Goal: Task Accomplishment & Management: Complete application form

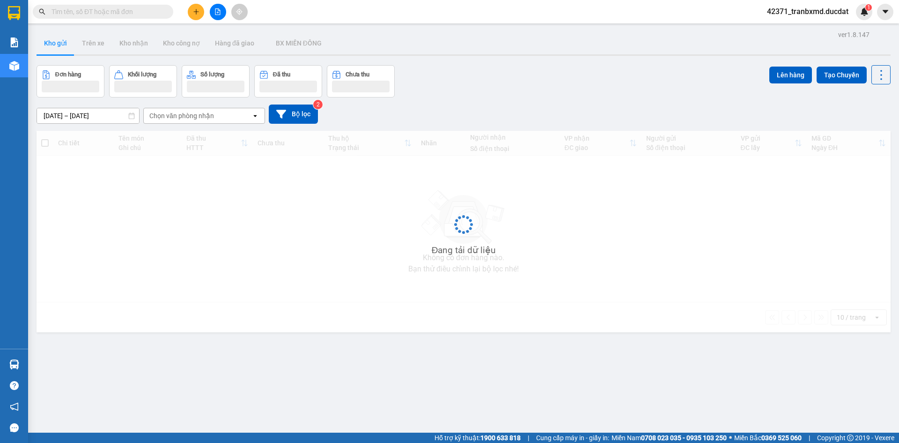
click at [114, 12] on input "text" at bounding box center [107, 12] width 111 height 10
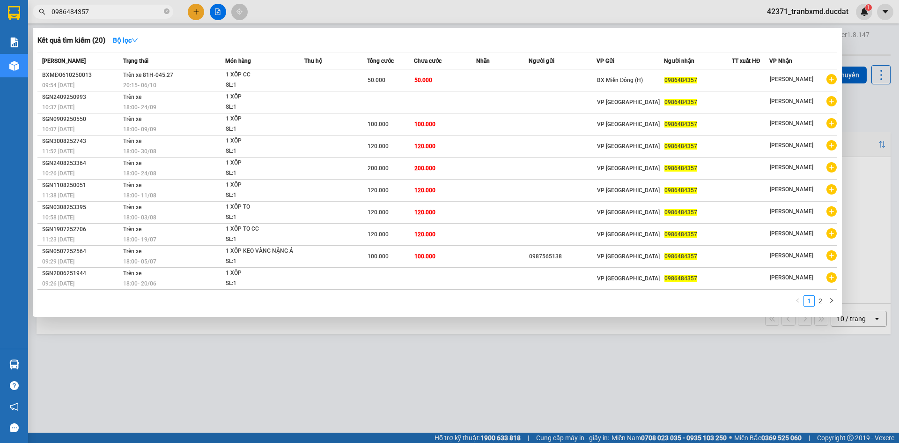
type input "0986484357"
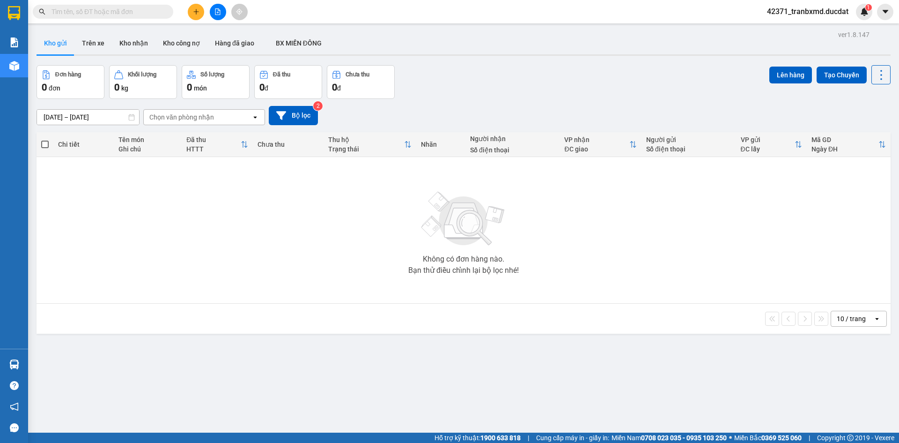
click at [138, 9] on input "text" at bounding box center [107, 12] width 111 height 10
click at [196, 16] on button at bounding box center [196, 12] width 16 height 16
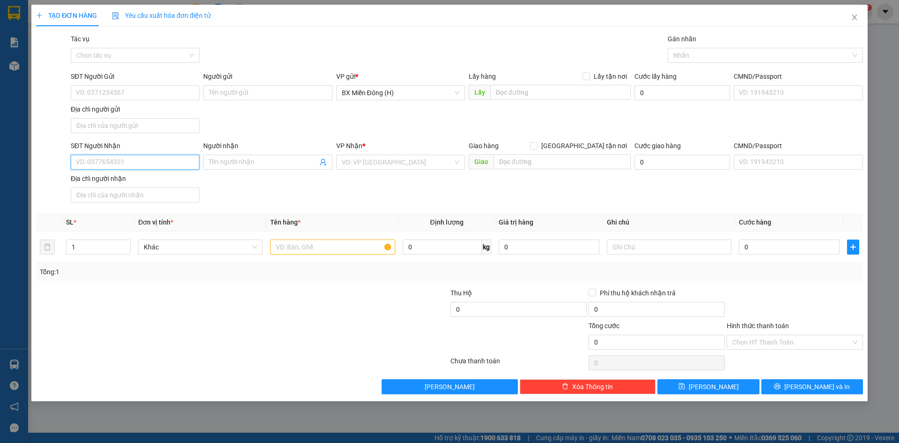
click at [131, 165] on input "SĐT Người Nhận" at bounding box center [135, 162] width 129 height 15
click at [125, 180] on div "0986484357" at bounding box center [135, 181] width 118 height 10
type input "0986484357"
click at [295, 242] on input "text" at bounding box center [332, 246] width 125 height 15
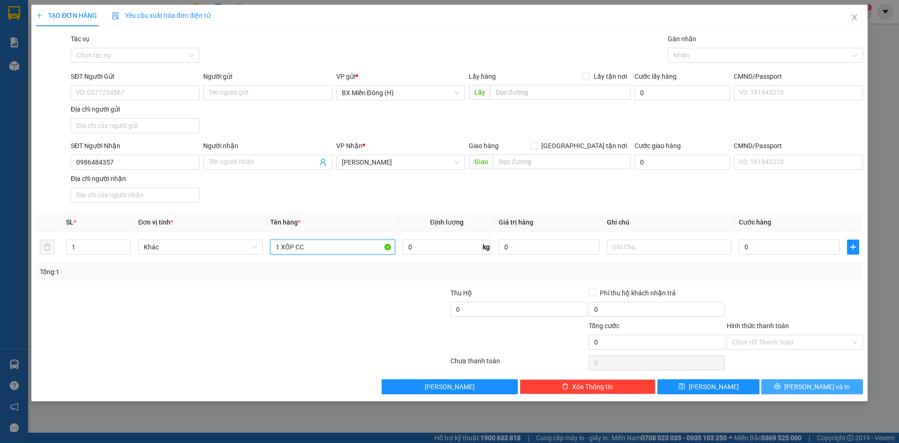
type input "1 XỐP CC"
click at [786, 392] on button "Lưu và In" at bounding box center [812, 386] width 102 height 15
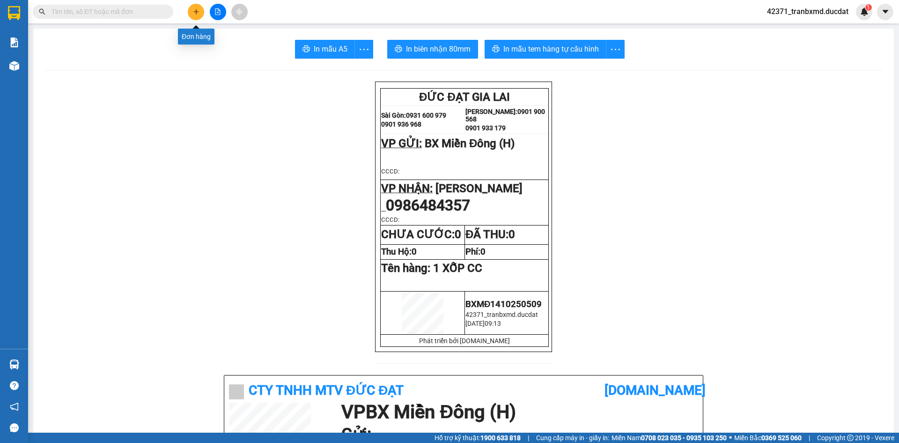
click at [194, 13] on icon "plus" at bounding box center [196, 11] width 7 height 7
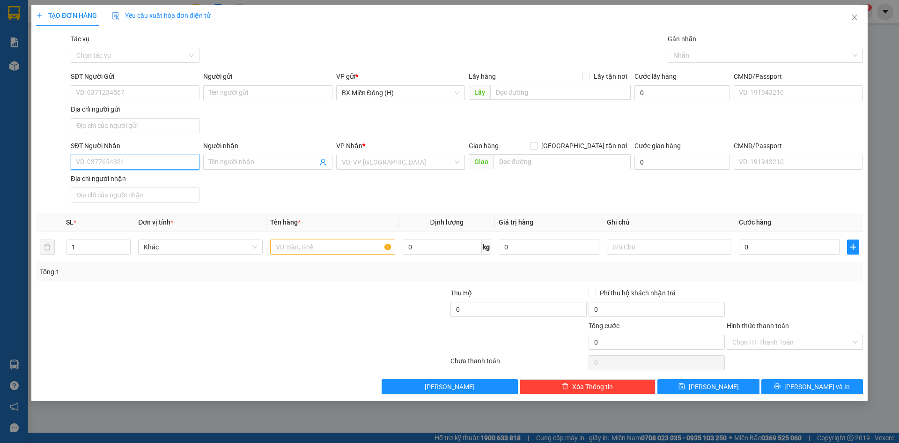
click at [151, 162] on input "SĐT Người Nhận" at bounding box center [135, 162] width 129 height 15
type input "0987767369"
click at [151, 175] on div "0987767369 - THỊNH" at bounding box center [135, 180] width 129 height 15
type input "THỊNH"
type input "0987767369"
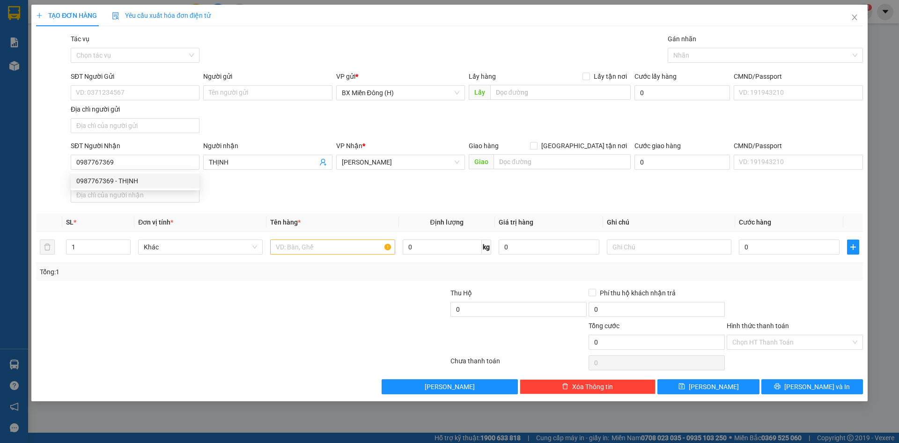
click at [277, 201] on div "SĐT Người Nhận 0987767369 Người nhận THỊNH VP Nhận * Phan Đình Phùng Giao hàng …" at bounding box center [467, 173] width 796 height 66
click at [378, 253] on input "text" at bounding box center [332, 246] width 125 height 15
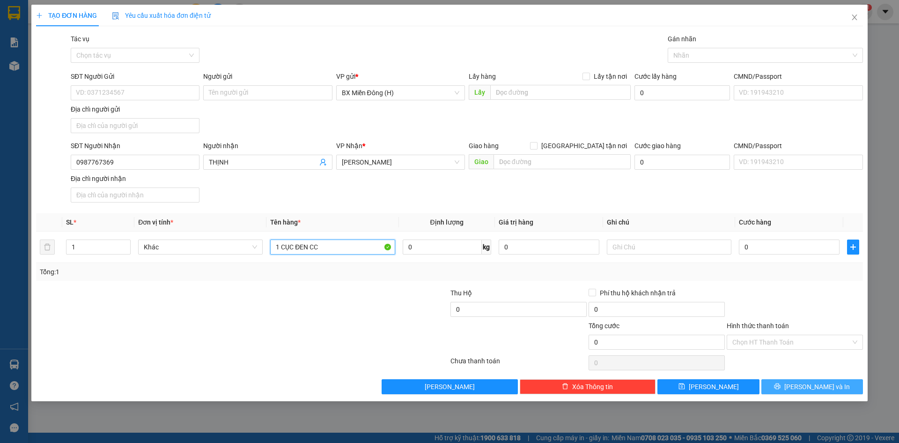
type input "1 CỤC ĐEN CC"
click at [799, 391] on button "Lưu và In" at bounding box center [812, 386] width 102 height 15
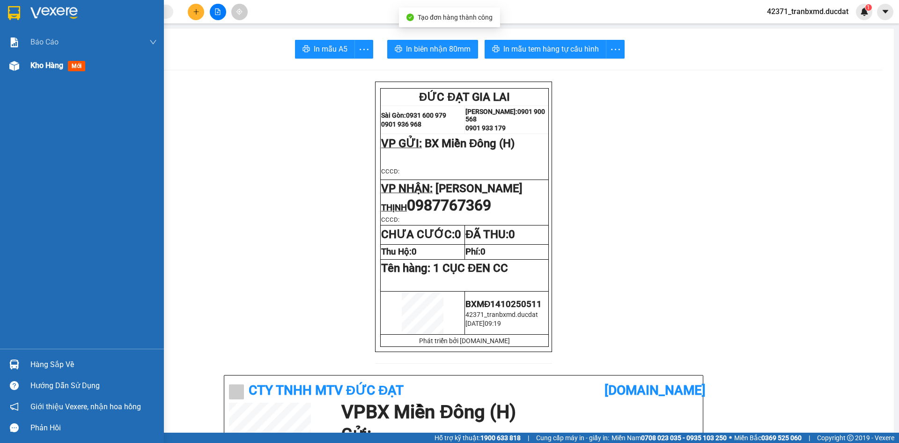
click at [48, 70] on div at bounding box center [463, 70] width 838 height 0
click at [10, 69] on img at bounding box center [14, 66] width 10 height 10
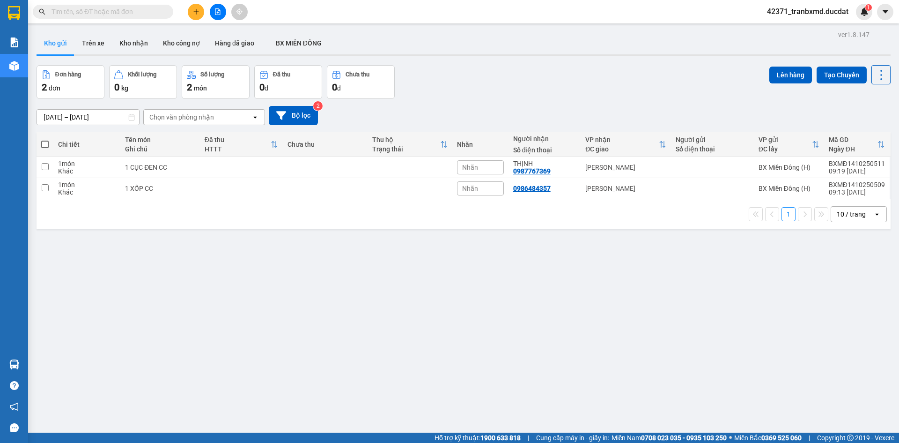
click at [142, 13] on input "text" at bounding box center [107, 12] width 111 height 10
click at [132, 6] on span at bounding box center [103, 12] width 140 height 14
click at [131, 10] on input "text" at bounding box center [107, 12] width 111 height 10
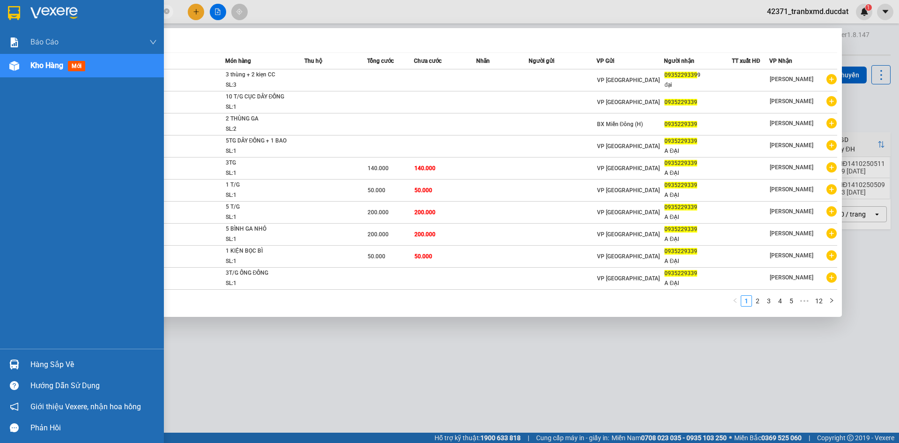
drag, startPoint x: 97, startPoint y: 14, endPoint x: 6, endPoint y: 21, distance: 91.6
click at [6, 21] on section "Kết quả tìm kiếm ( 120 ) Bộ lọc Mã ĐH Trạng thái Món hàng Thu hộ Tổng cước Chưa…" at bounding box center [449, 221] width 899 height 443
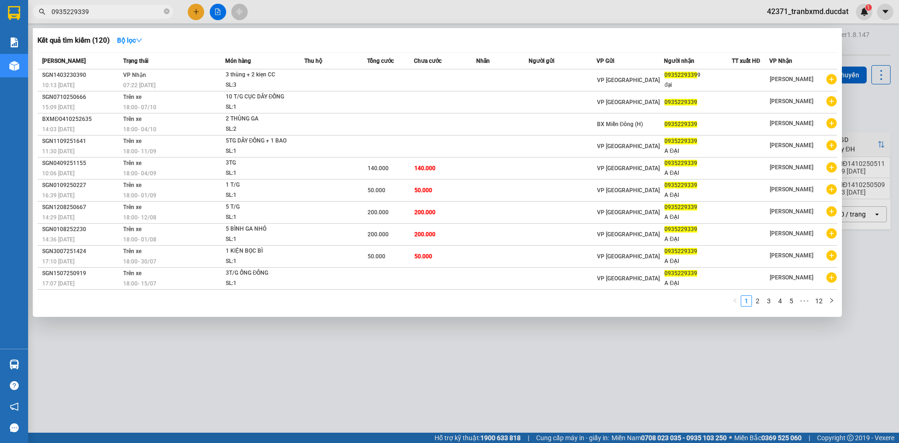
type input "0935229339"
click at [192, 13] on div at bounding box center [449, 221] width 899 height 443
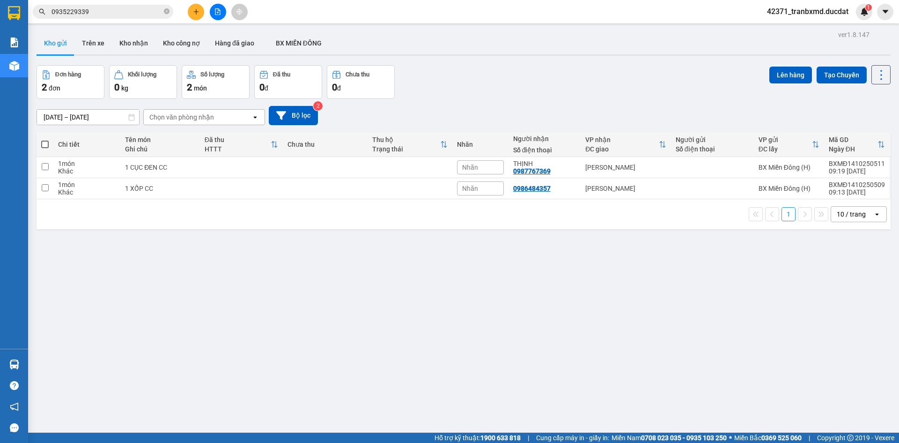
click at [197, 10] on icon "plus" at bounding box center [196, 11] width 7 height 7
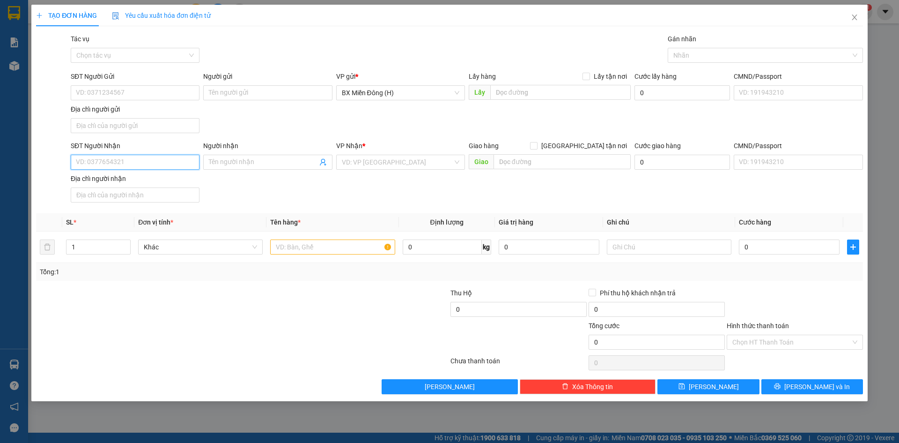
click at [141, 161] on input "SĐT Người Nhận" at bounding box center [135, 162] width 129 height 15
paste input "0935229339"
type input "0935229339"
click at [379, 163] on input "search" at bounding box center [397, 162] width 111 height 14
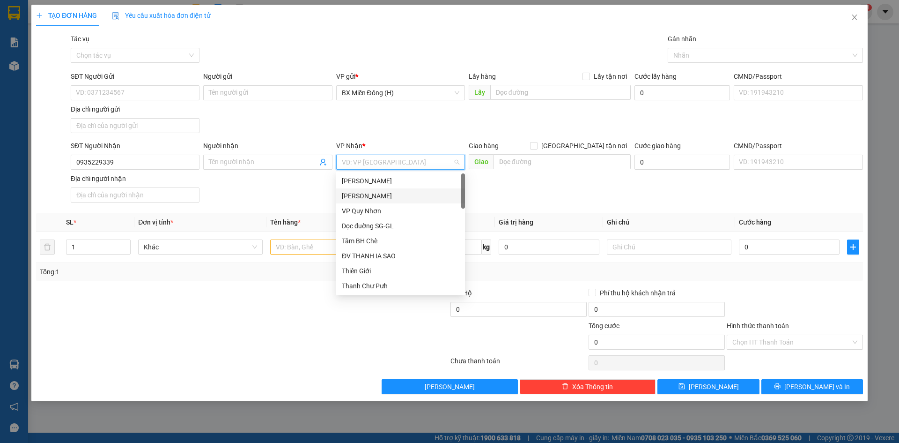
click at [367, 192] on div "Phan Đình Phùng" at bounding box center [401, 196] width 118 height 10
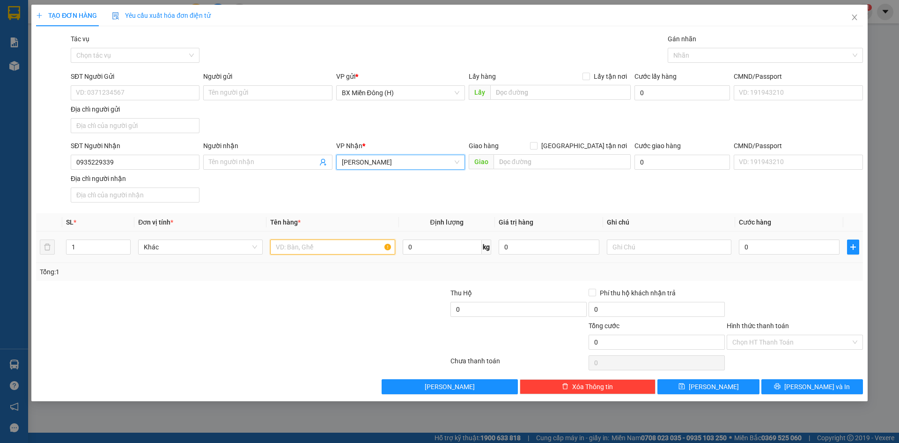
click at [331, 245] on input "text" at bounding box center [332, 246] width 125 height 15
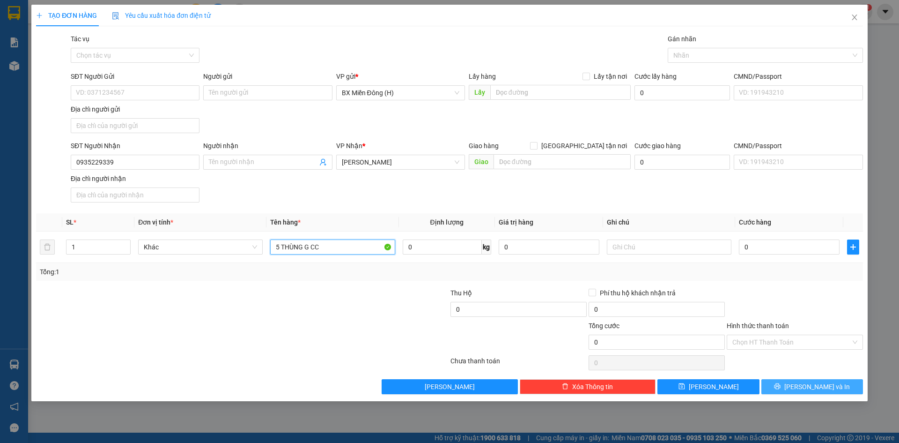
type input "5 THÙNG G CC"
click at [786, 387] on button "Lưu và In" at bounding box center [812, 386] width 102 height 15
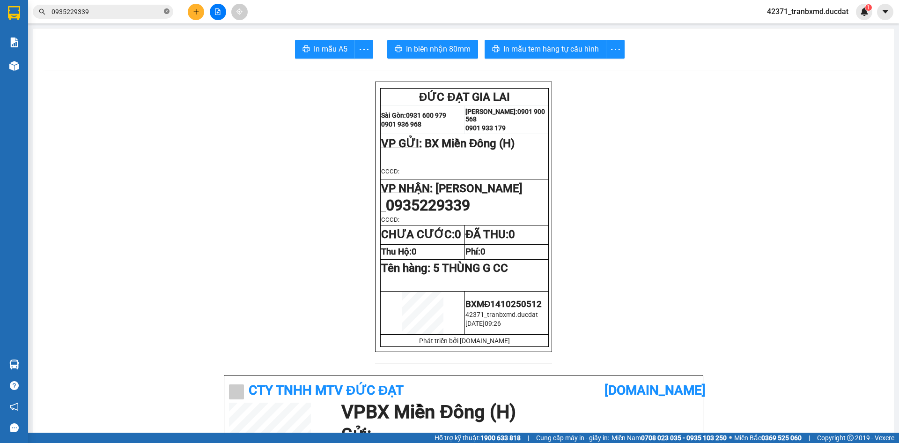
click at [165, 11] on icon "close-circle" at bounding box center [167, 11] width 6 height 6
click at [152, 11] on input "text" at bounding box center [107, 12] width 111 height 10
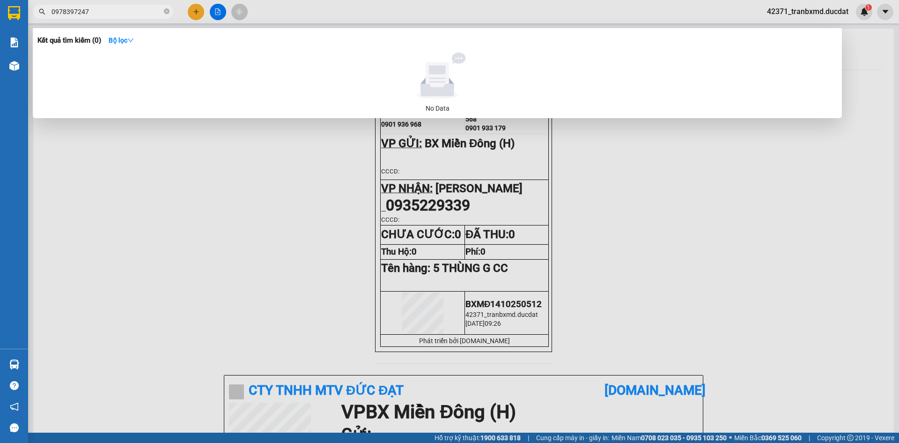
drag, startPoint x: 110, startPoint y: 12, endPoint x: 35, endPoint y: 6, distance: 75.6
click at [35, 6] on div "0978397247" at bounding box center [91, 12] width 183 height 14
type input "0978397247"
click at [199, 11] on div at bounding box center [449, 221] width 899 height 443
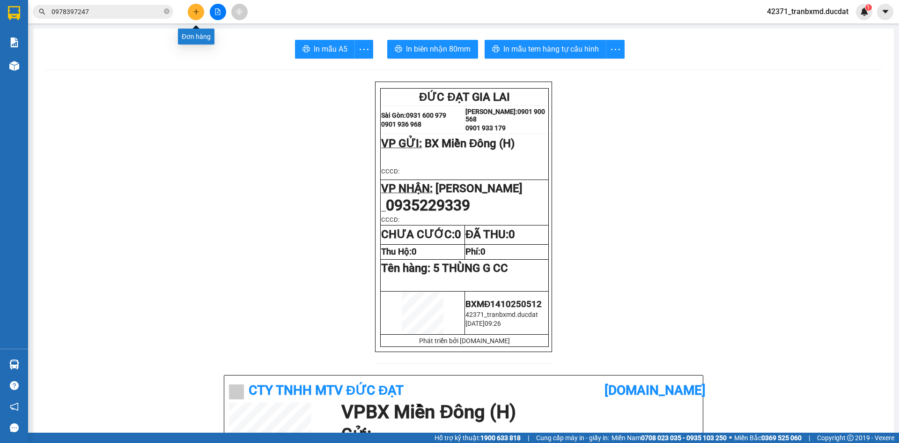
click at [198, 14] on icon "plus" at bounding box center [196, 11] width 7 height 7
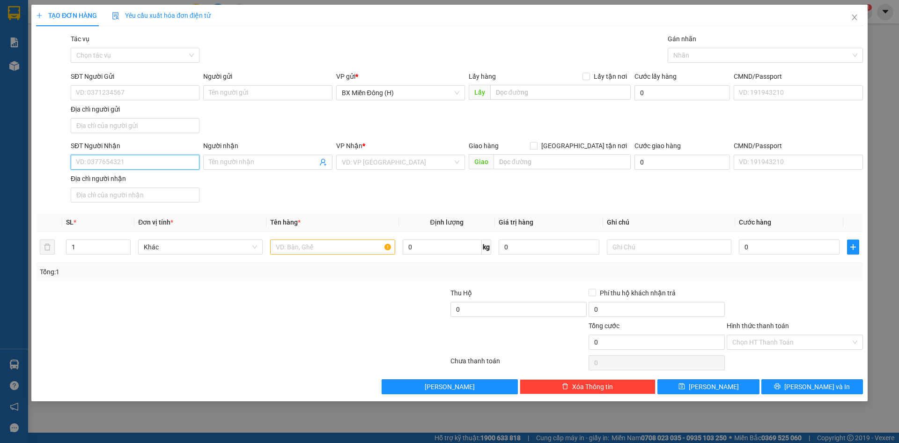
click at [124, 163] on input "SĐT Người Nhận" at bounding box center [135, 162] width 129 height 15
paste input "0978397247"
type input "0978397247"
click at [384, 160] on input "search" at bounding box center [397, 162] width 111 height 14
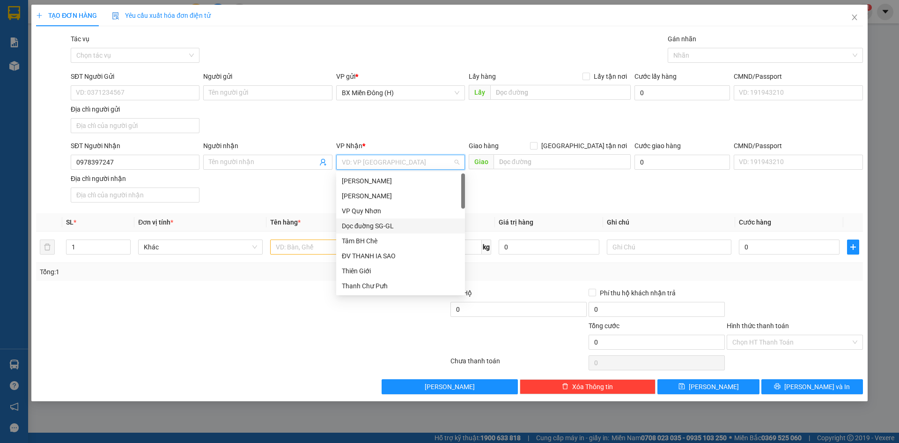
click at [384, 221] on div "Dọc đuờng SG-GL" at bounding box center [401, 226] width 118 height 10
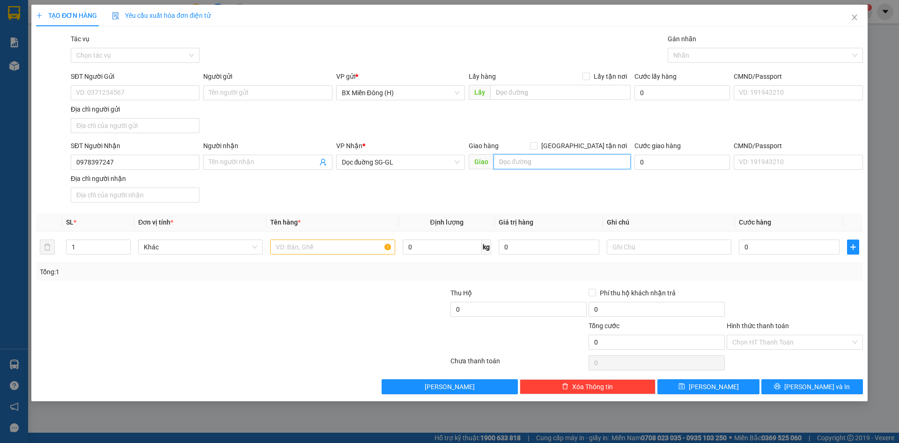
click at [553, 168] on input "text" at bounding box center [562, 161] width 137 height 15
type input "N3 CON NGỰA"
click at [328, 242] on input "text" at bounding box center [332, 246] width 125 height 15
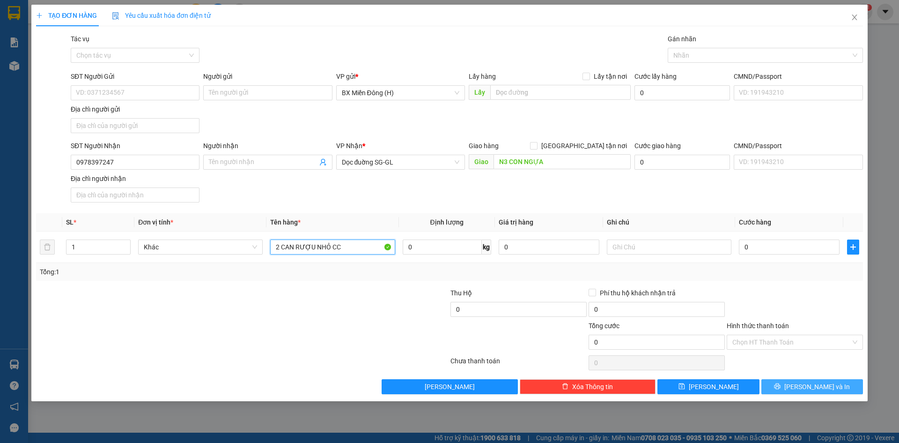
type input "2 CAN RƯỢU NHỎ CC"
click at [809, 387] on span "Lưu và In" at bounding box center [817, 386] width 66 height 10
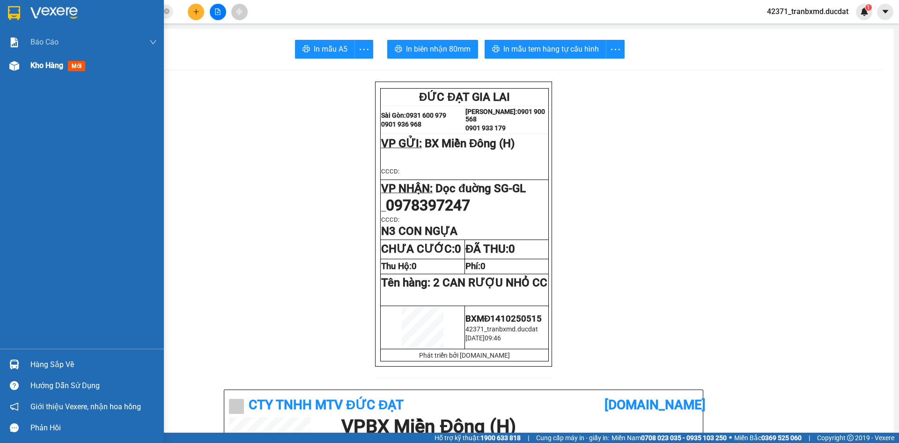
click at [20, 66] on div at bounding box center [14, 66] width 16 height 16
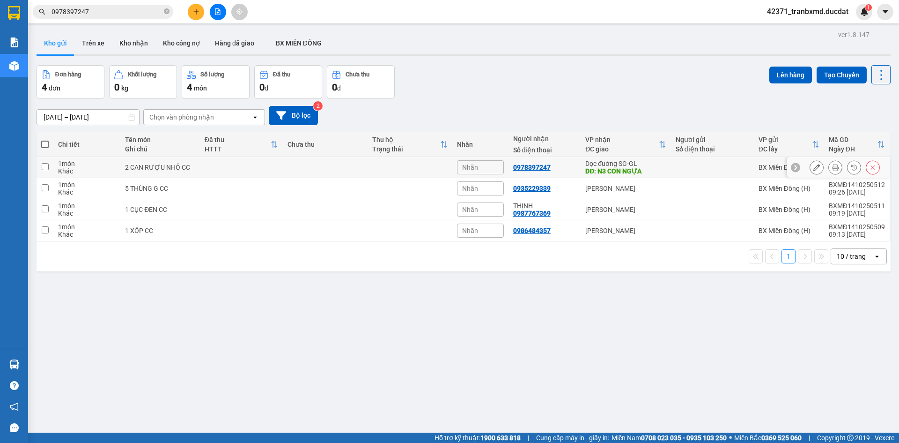
click at [813, 165] on button at bounding box center [816, 167] width 13 height 16
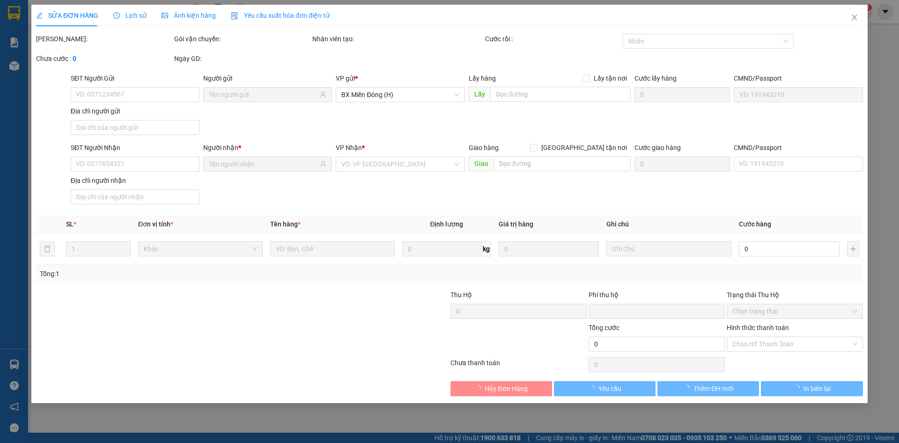
type input "0978397247"
type input "N3 CON NGỰA"
type input "0"
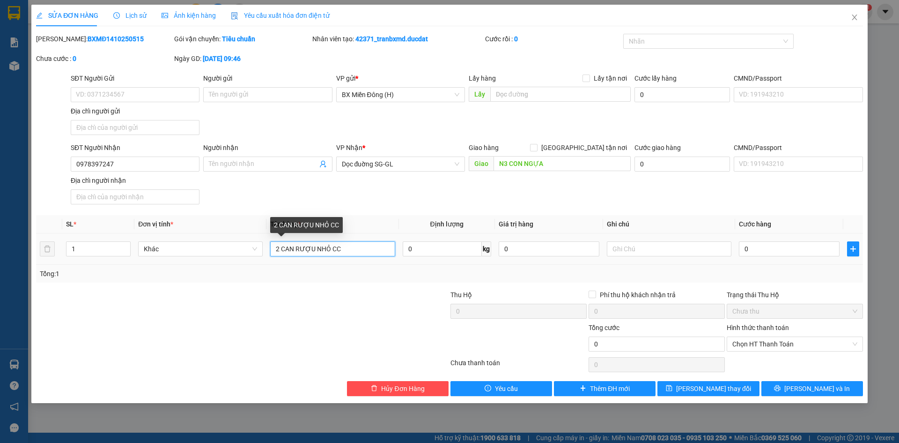
click at [365, 251] on input "2 CAN RƯỢU NHỎ CC" at bounding box center [332, 248] width 125 height 15
type input "2 CAN RƯỢU NHỎ CR"
click at [789, 245] on input "0" at bounding box center [789, 248] width 101 height 15
type input "8"
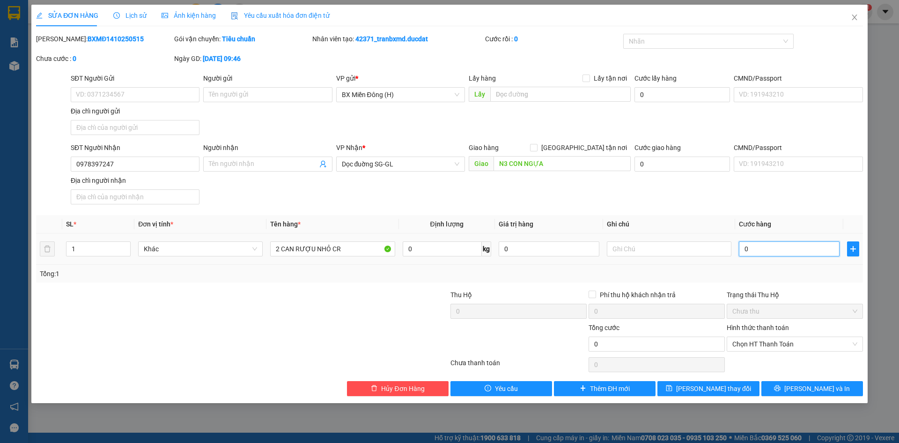
type input "008"
type input "80"
type input "0.080"
type input "80"
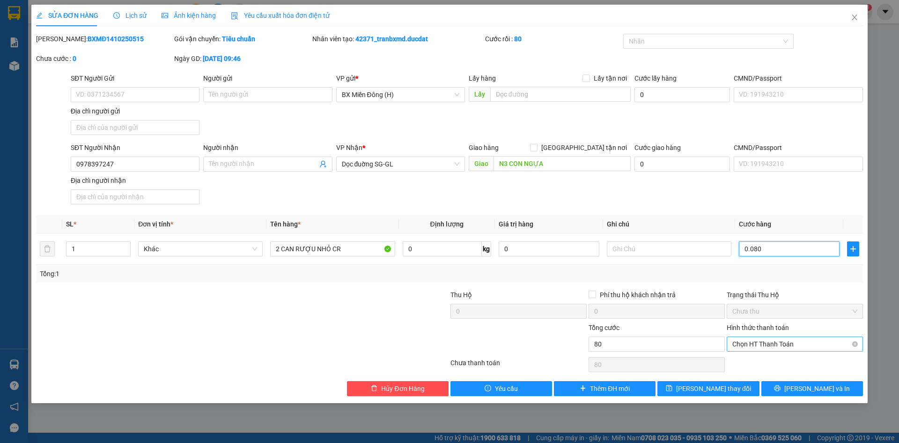
type input "80"
click at [799, 339] on span "Chọn HT Thanh Toán" at bounding box center [794, 344] width 125 height 14
type input "0.080"
type input "80.000"
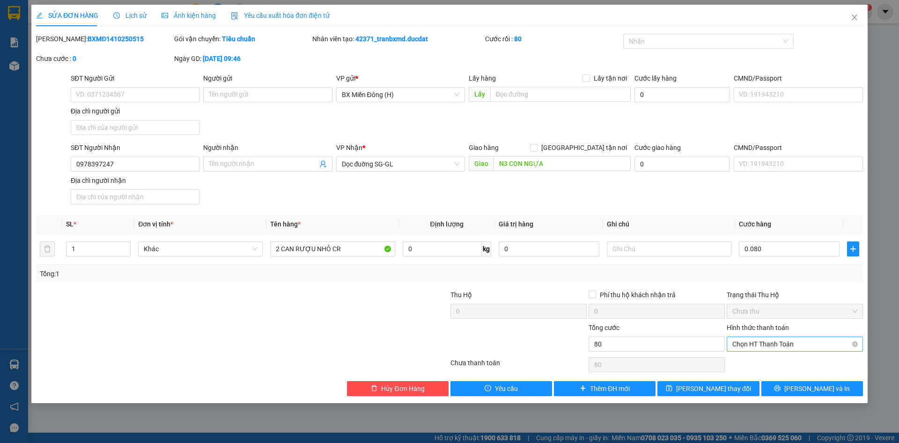
type input "80.000"
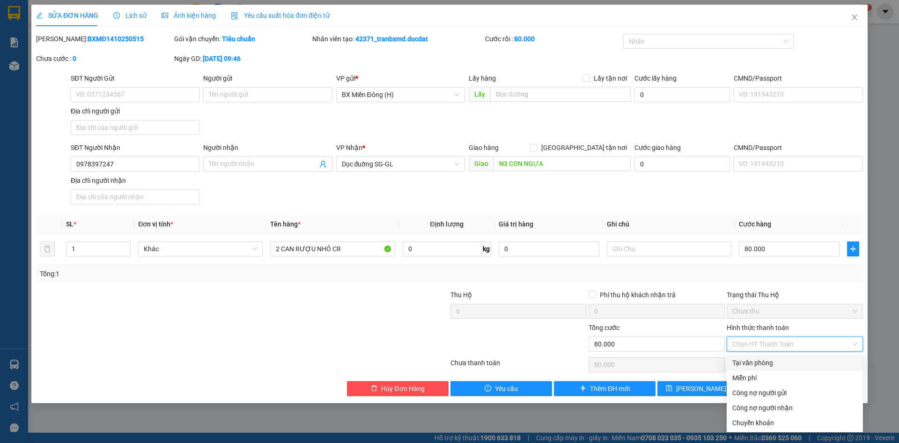
click at [796, 364] on div "Tại văn phòng" at bounding box center [794, 362] width 125 height 10
type input "0"
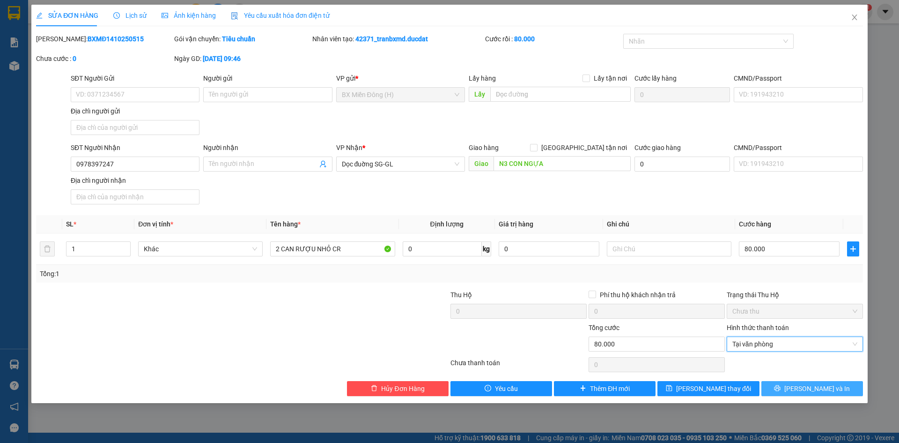
click at [803, 386] on button "Lưu và In" at bounding box center [812, 388] width 102 height 15
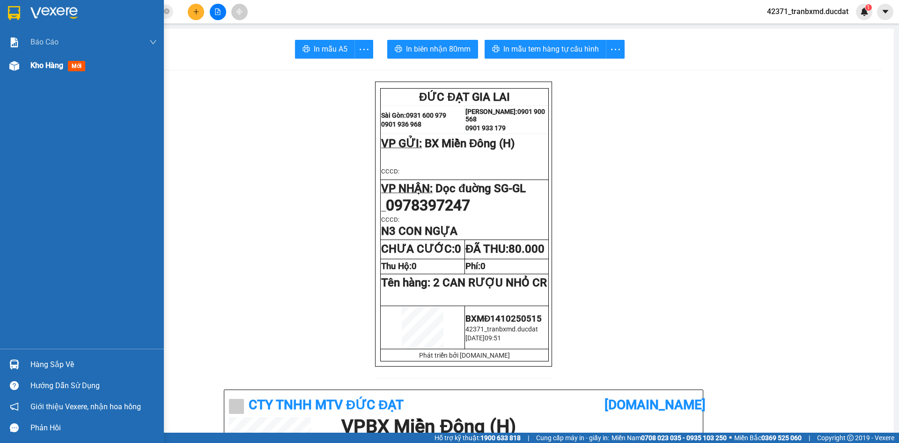
click at [72, 69] on span "mới" at bounding box center [76, 66] width 17 height 10
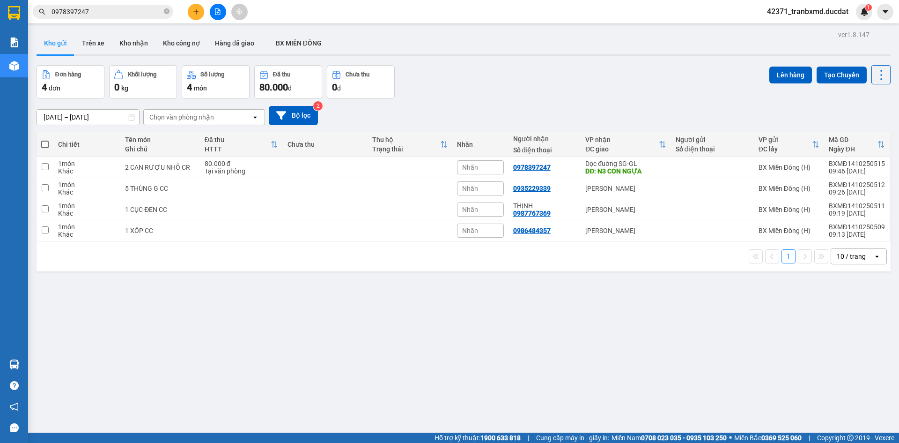
drag, startPoint x: 69, startPoint y: 69, endPoint x: 169, endPoint y: 160, distance: 135.2
click at [137, 137] on div "ver 1.8.147 Kho gửi Trên xe Kho nhận Kho công nợ Hàng đã giao BX MIỀN ĐÔNG Đơn …" at bounding box center [464, 249] width 862 height 443
click at [169, 160] on td "2 CAN RƯỢU NHỎ CR" at bounding box center [159, 167] width 79 height 21
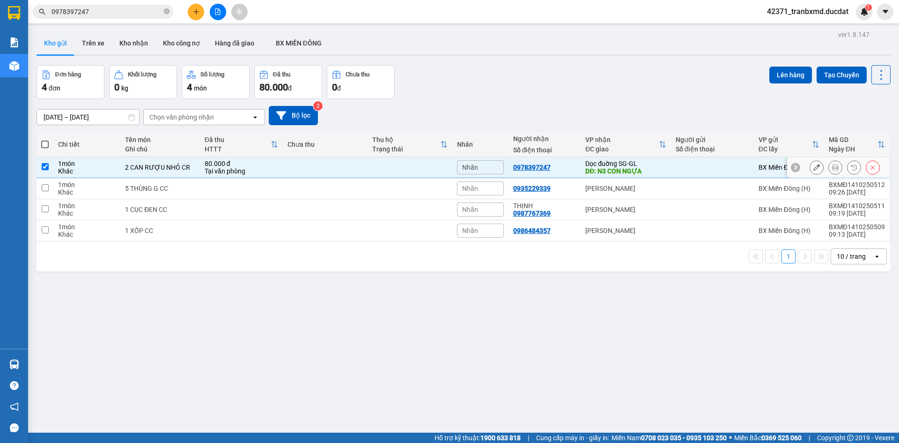
checkbox input "true"
click at [197, 10] on icon "plus" at bounding box center [196, 11] width 7 height 7
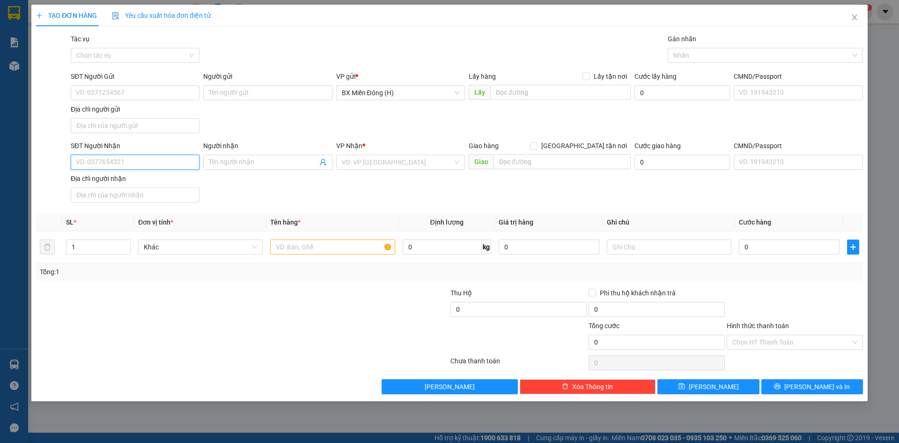
click at [176, 157] on input "SĐT Người Nhận" at bounding box center [135, 162] width 129 height 15
type input "0901933179"
click at [356, 162] on input "search" at bounding box center [397, 162] width 111 height 14
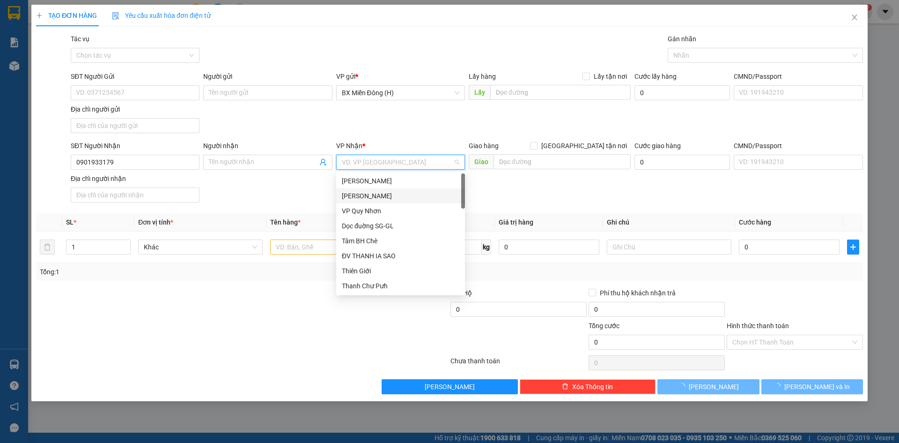
click at [362, 192] on div "Phan Đình Phùng" at bounding box center [401, 196] width 118 height 10
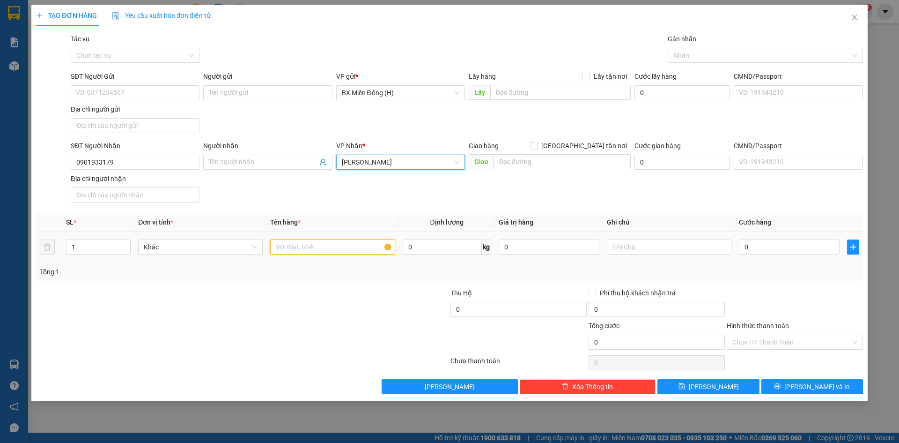
click at [340, 254] on input "text" at bounding box center [332, 246] width 125 height 15
type input "1 CỤC ĐEN CC"
click at [787, 396] on div "TẠO ĐƠN HÀNG Yêu cầu xuất hóa đơn điện tử Transit Pickup Surcharge Ids Transit …" at bounding box center [449, 203] width 836 height 396
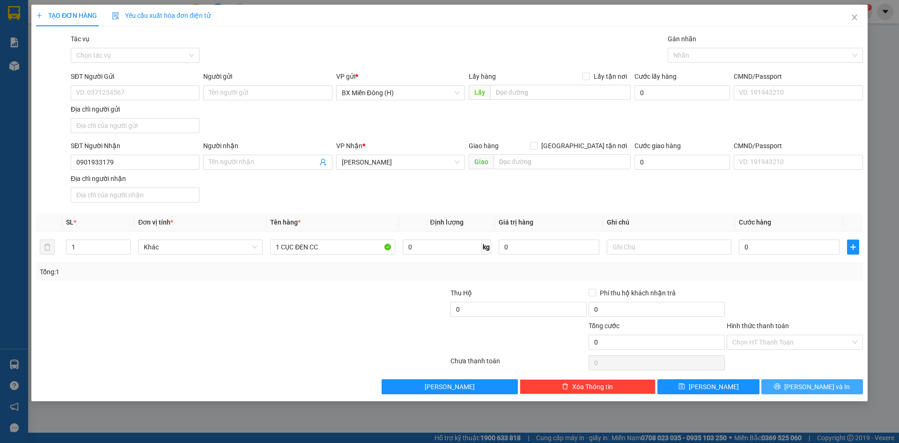
click at [787, 387] on button "Lưu và In" at bounding box center [812, 386] width 102 height 15
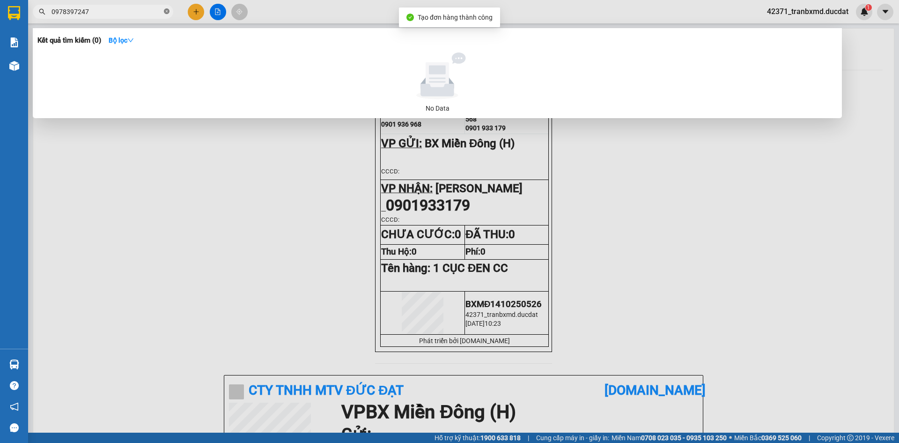
click at [166, 10] on icon "close-circle" at bounding box center [167, 11] width 6 height 6
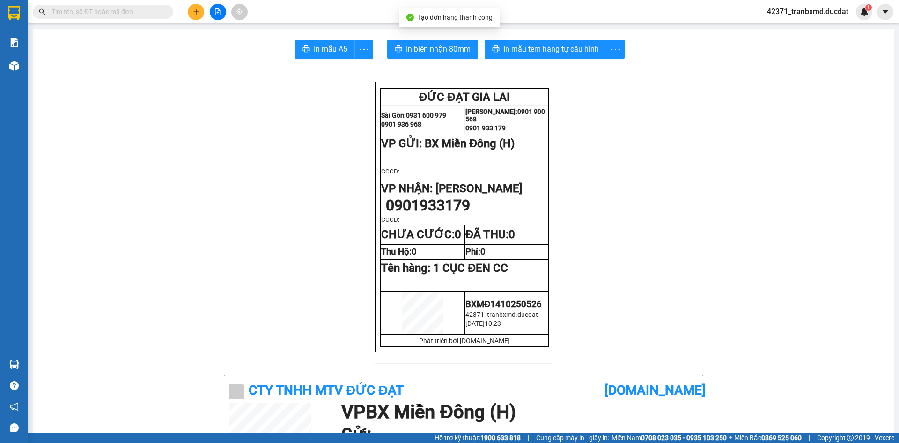
click at [151, 15] on input "text" at bounding box center [107, 12] width 111 height 10
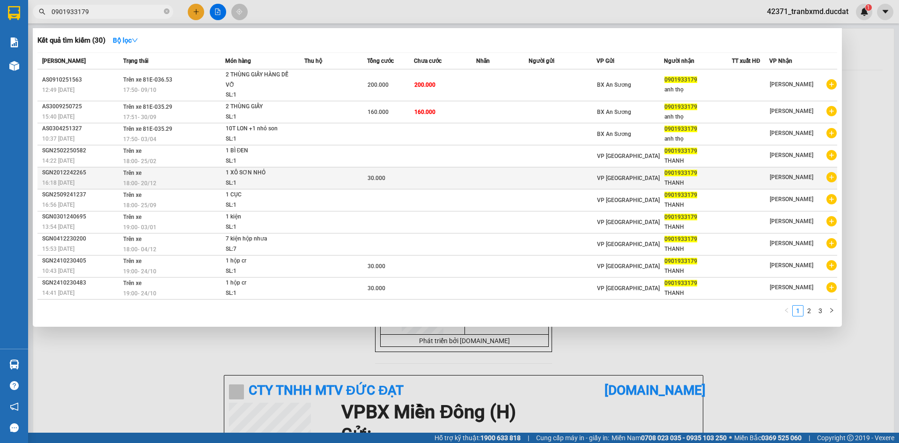
type input "0901933179"
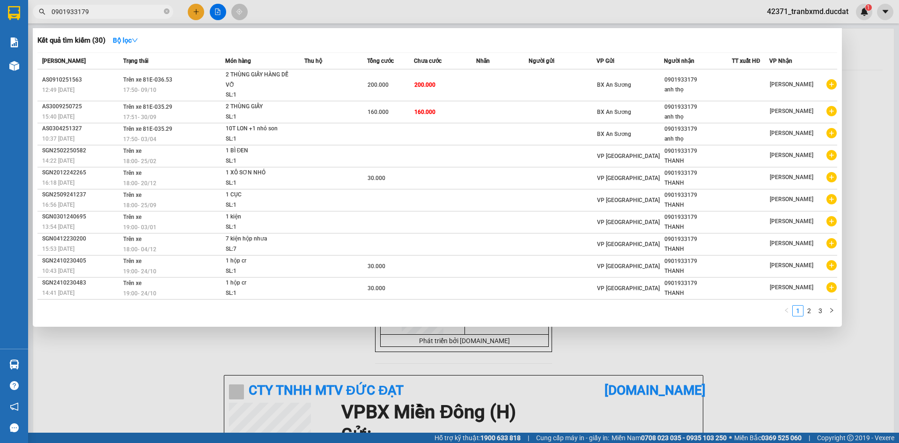
click at [899, 28] on div at bounding box center [449, 221] width 899 height 443
click at [164, 12] on icon "close-circle" at bounding box center [167, 11] width 6 height 6
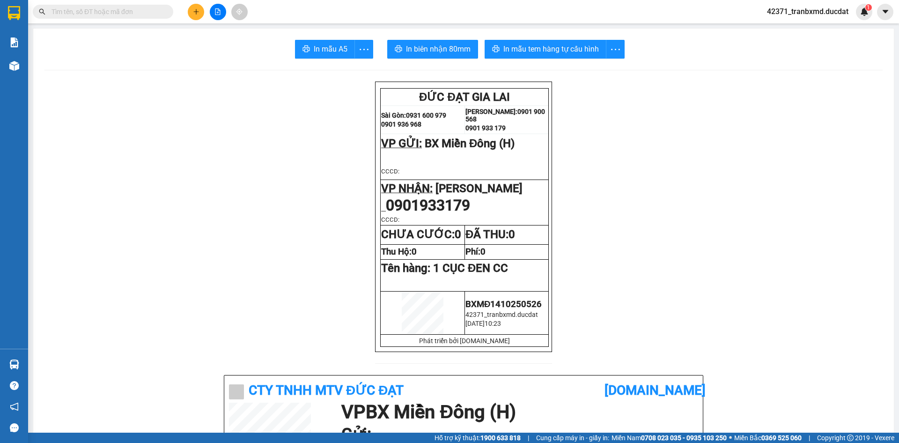
click at [159, 14] on input "text" at bounding box center [107, 12] width 111 height 10
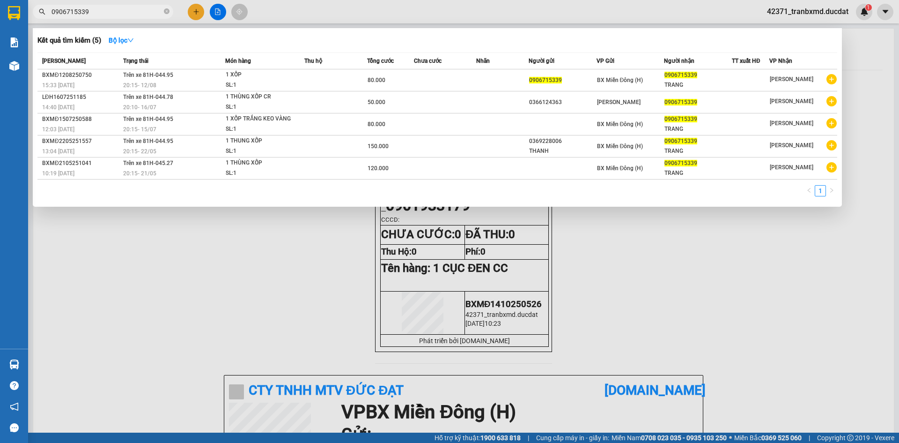
drag, startPoint x: 95, startPoint y: 12, endPoint x: 0, endPoint y: -32, distance: 104.6
click at [0, 0] on html "Kết quả tìm kiếm ( 5 ) Bộ lọc Mã ĐH Trạng thái Món hàng Thu hộ Tổng cước Chưa c…" at bounding box center [449, 221] width 899 height 443
type input "0906715339"
click at [203, 12] on div at bounding box center [449, 221] width 899 height 443
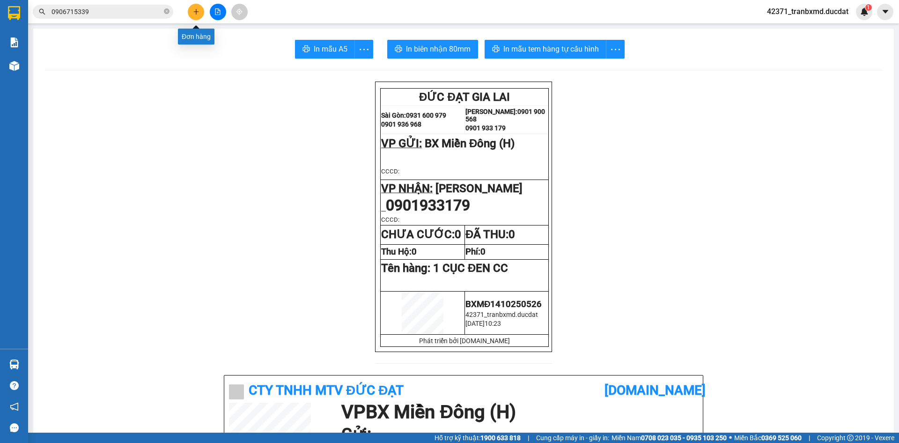
click at [201, 12] on button at bounding box center [196, 12] width 16 height 16
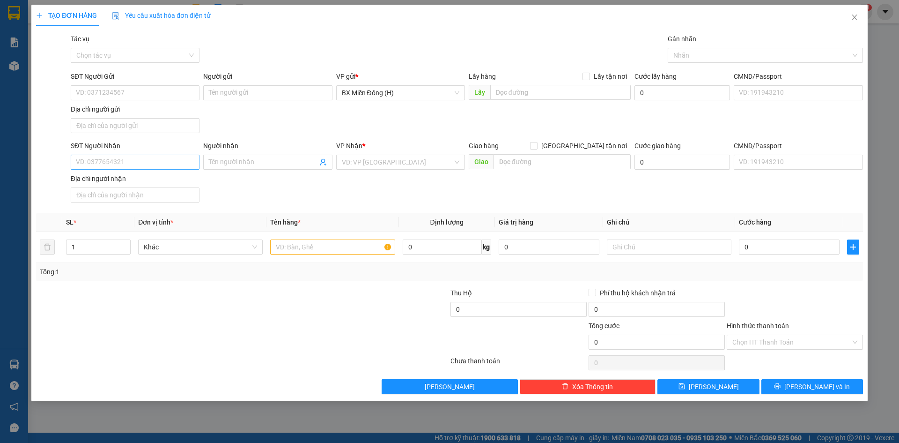
drag, startPoint x: 161, startPoint y: 152, endPoint x: 161, endPoint y: 158, distance: 6.1
click at [161, 152] on div "SĐT Người Nhận" at bounding box center [135, 147] width 129 height 14
click at [162, 158] on input "SĐT Người Nhận" at bounding box center [135, 162] width 129 height 15
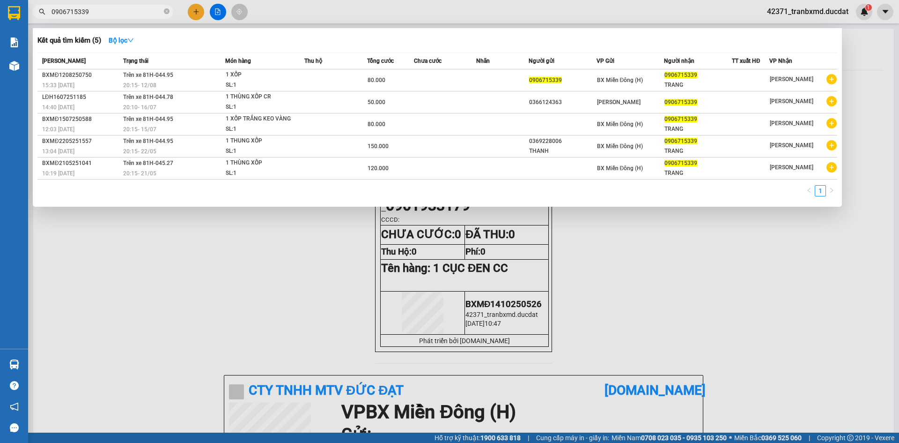
click at [94, 13] on input "0906715339" at bounding box center [107, 12] width 111 height 10
click at [197, 12] on div at bounding box center [449, 221] width 899 height 443
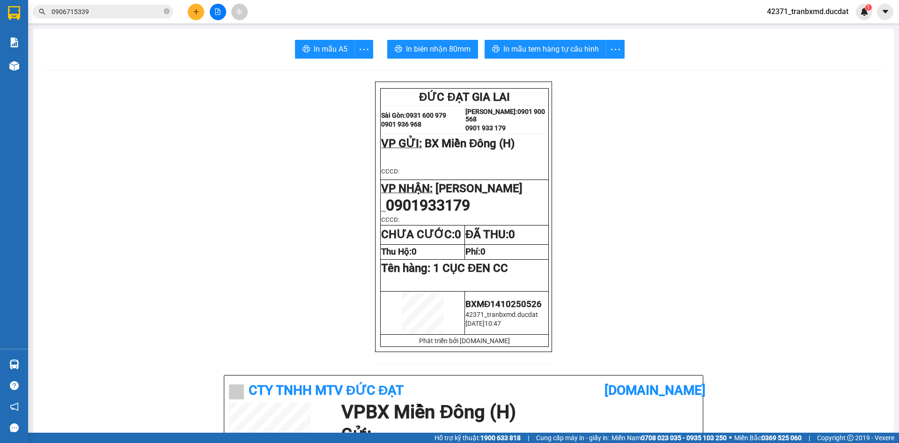
click at [200, 17] on button at bounding box center [196, 12] width 16 height 16
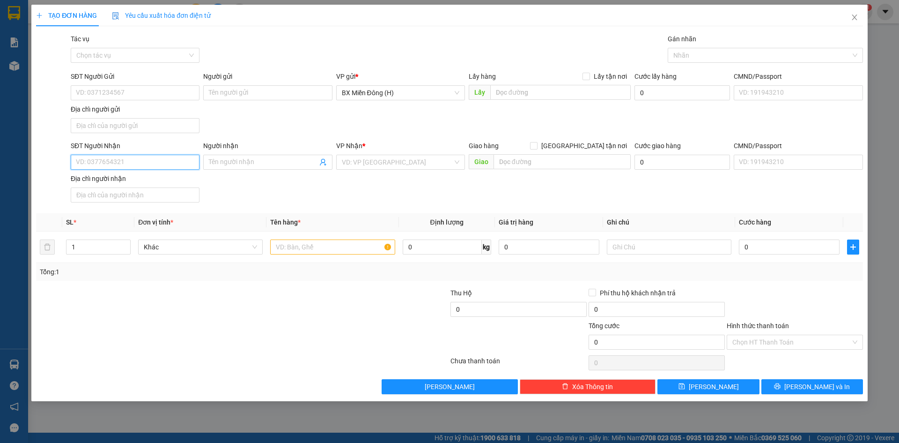
click at [156, 158] on input "SĐT Người Nhận" at bounding box center [135, 162] width 129 height 15
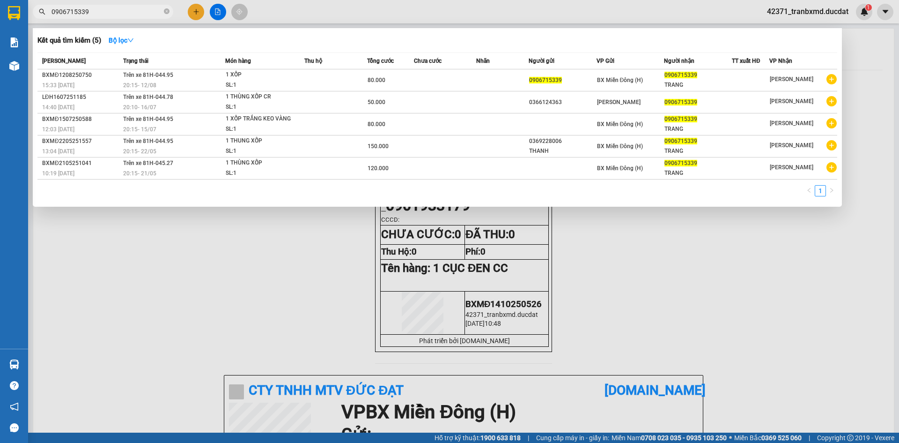
click at [130, 13] on input "0906715339" at bounding box center [107, 12] width 111 height 10
click at [130, 236] on div at bounding box center [449, 221] width 899 height 443
drag, startPoint x: 86, startPoint y: 14, endPoint x: 42, endPoint y: 14, distance: 44.0
click at [42, 14] on div "0906715339" at bounding box center [91, 12] width 183 height 14
click at [222, 273] on div at bounding box center [449, 221] width 899 height 443
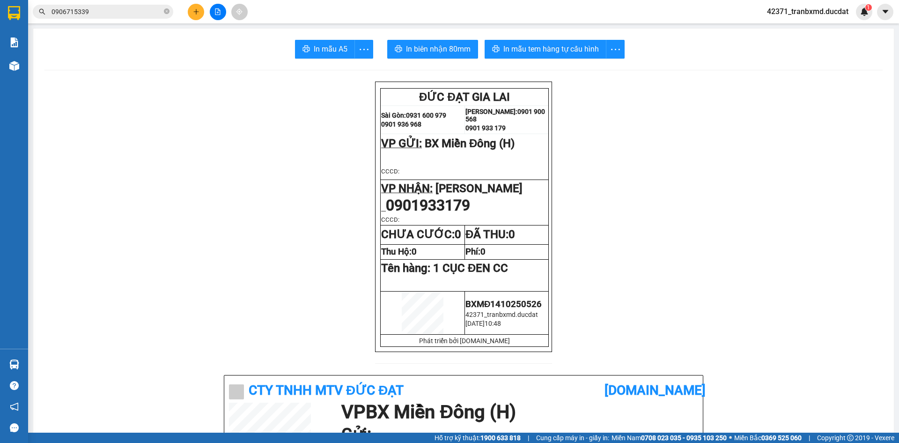
click at [200, 15] on button at bounding box center [196, 12] width 16 height 16
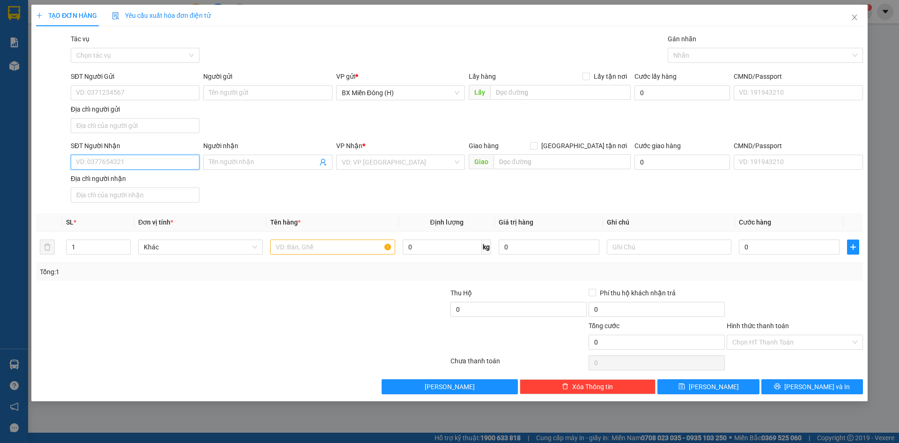
click at [144, 168] on input "SĐT Người Nhận" at bounding box center [135, 162] width 129 height 15
type input "0906715339"
click at [140, 173] on div "0906715339 - TRANG" at bounding box center [135, 180] width 129 height 15
type input "TRANG"
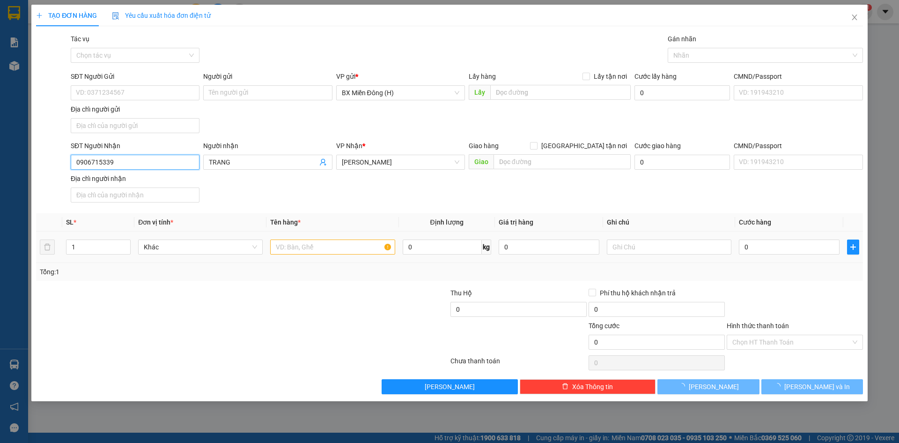
type input "0906715339"
click at [330, 252] on input "text" at bounding box center [332, 246] width 125 height 15
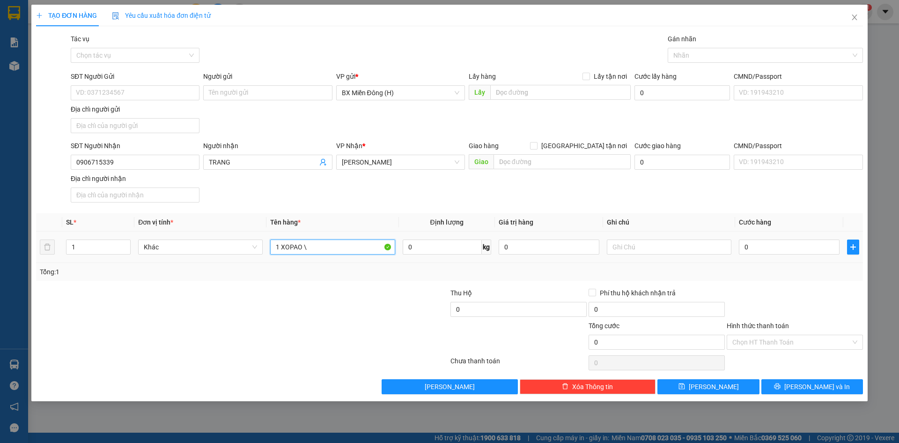
drag, startPoint x: 330, startPoint y: 252, endPoint x: 133, endPoint y: 256, distance: 196.2
click at [133, 256] on tr "1 Khác 1 XOPAO \ 0 kg 0 0" at bounding box center [449, 246] width 827 height 31
type input "1 XỐP"
click at [773, 251] on input "0" at bounding box center [789, 246] width 101 height 15
type input "008"
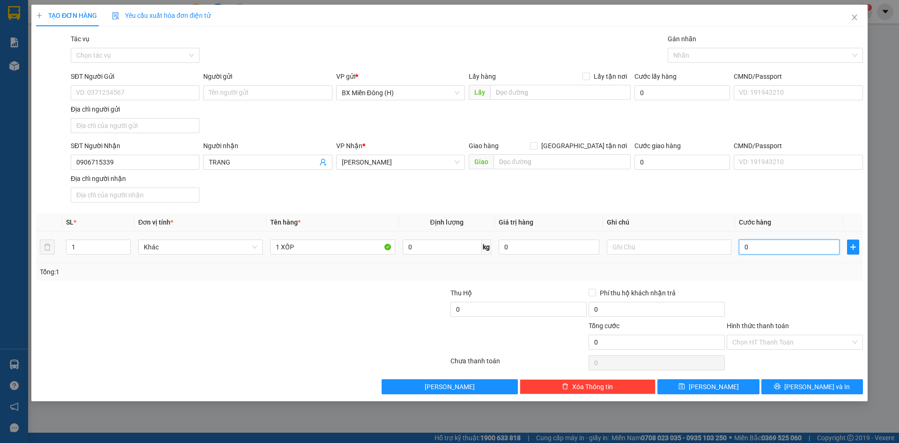
type input "8"
type input "0.080"
type input "80"
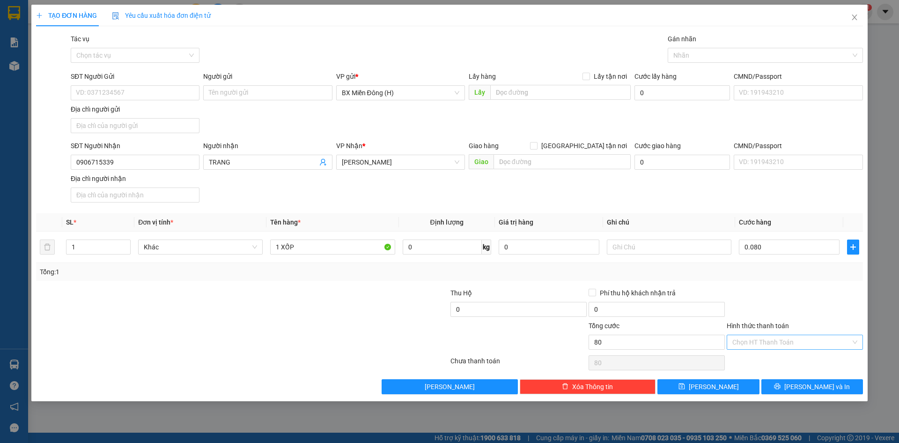
type input "80.000"
click at [754, 340] on input "Hình thức thanh toán" at bounding box center [791, 342] width 118 height 14
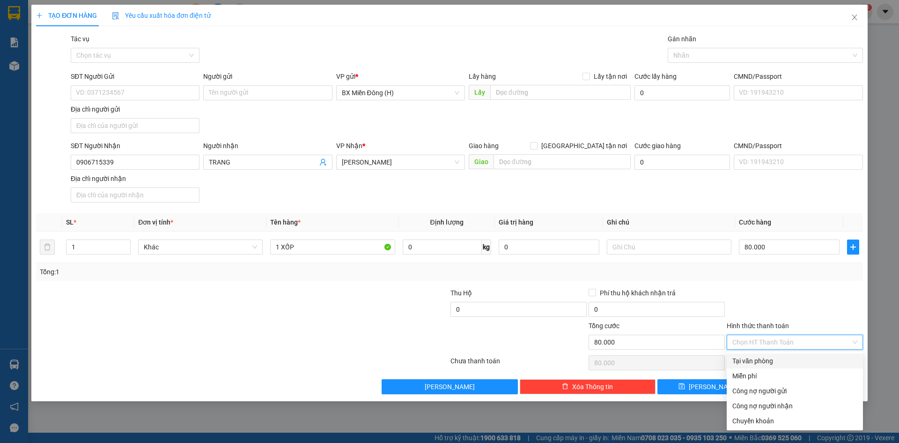
click at [754, 357] on div "Tại văn phòng" at bounding box center [794, 360] width 125 height 10
type input "0"
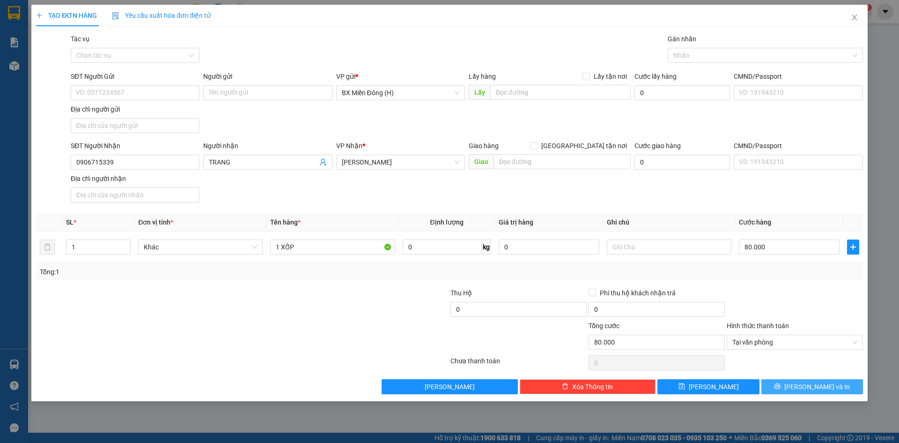
click at [774, 384] on button "Lưu và In" at bounding box center [812, 386] width 102 height 15
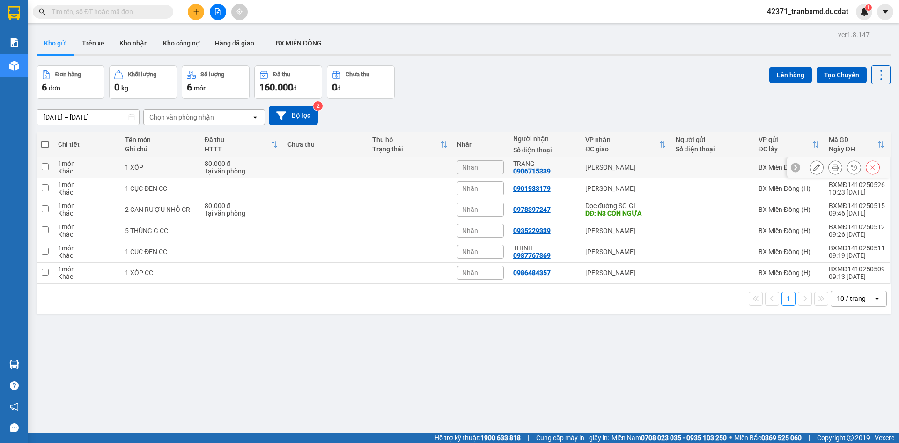
click at [814, 168] on button at bounding box center [816, 167] width 13 height 16
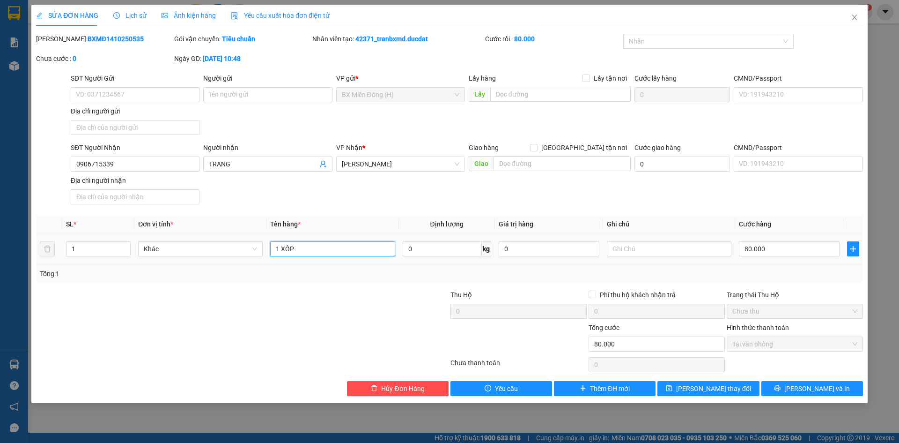
click at [382, 251] on input "1 XỐP" at bounding box center [332, 248] width 125 height 15
type input "1 XỐP cr"
click at [822, 391] on span "Lưu và In" at bounding box center [817, 388] width 66 height 10
